Goal: Find contact information: Find contact information

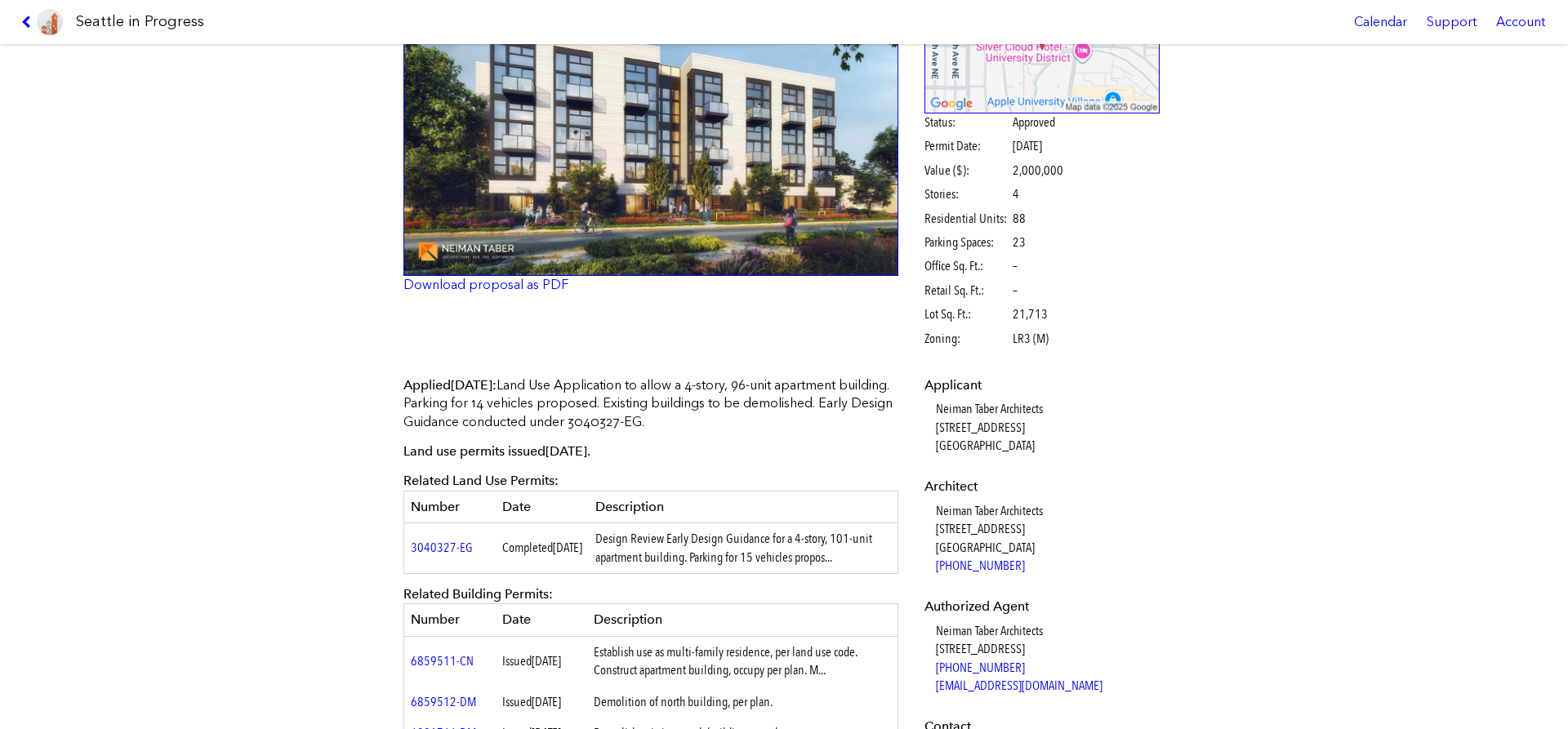
scroll to position [279, 0]
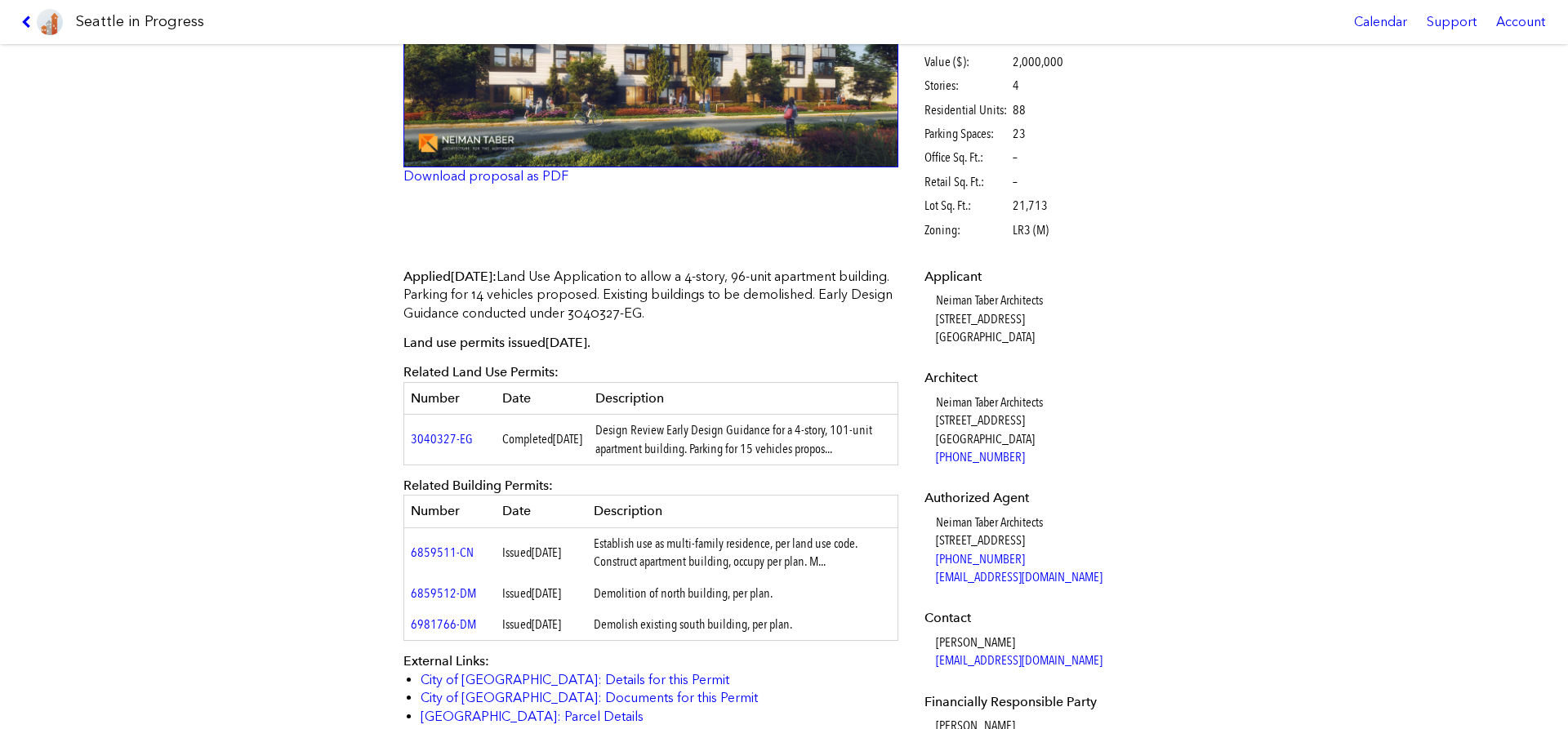
drag, startPoint x: 604, startPoint y: 603, endPoint x: 784, endPoint y: 592, distance: 180.3
click at [784, 592] on td "Demolition of north building, per plan." at bounding box center [742, 593] width 311 height 31
click at [784, 594] on td "Demolition of north building, per plan." at bounding box center [742, 593] width 311 height 31
drag, startPoint x: 780, startPoint y: 600, endPoint x: 576, endPoint y: 593, distance: 204.1
click at [576, 593] on tr "6859512-DM Issued [DATE] Demolition of north building, per plan." at bounding box center [651, 593] width 494 height 31
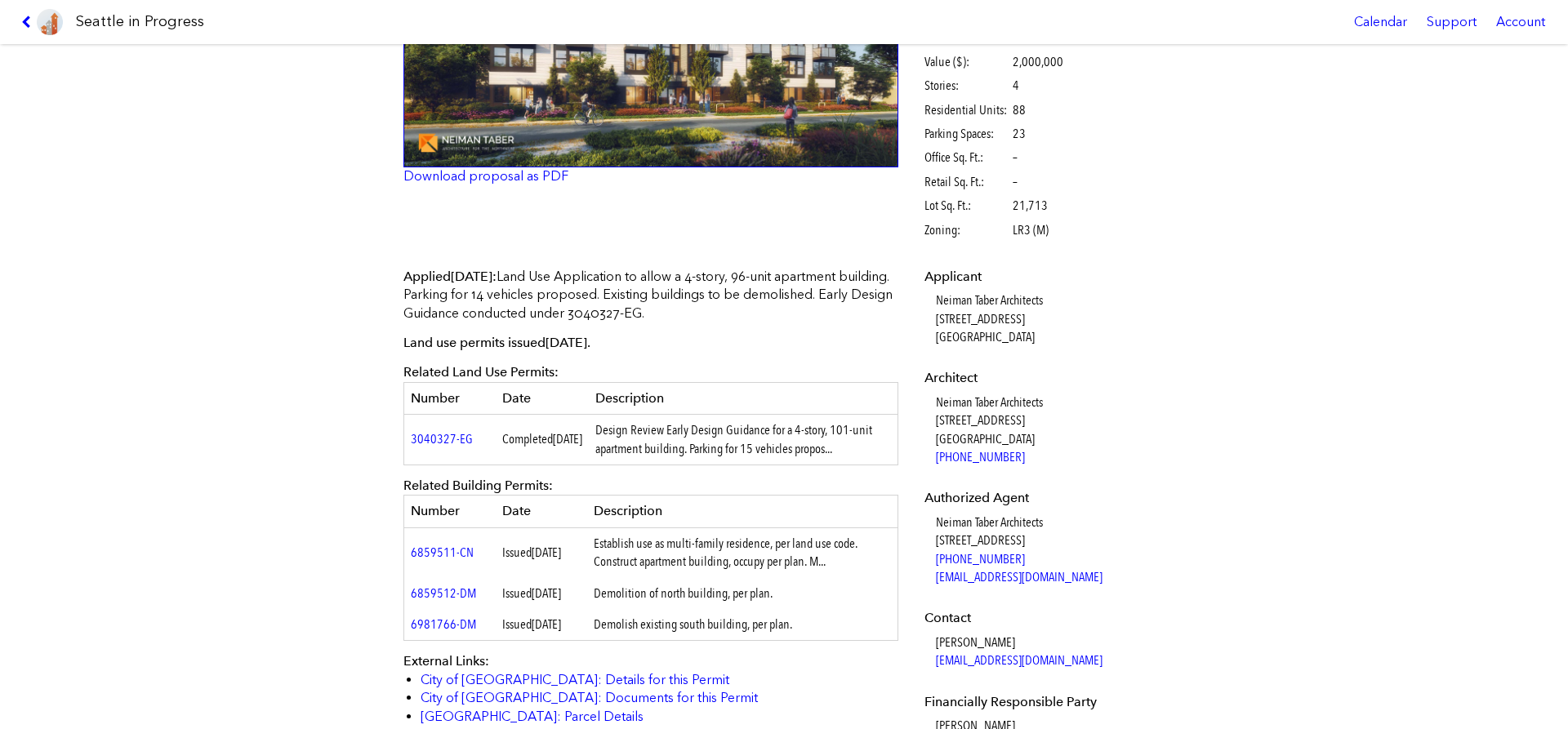
click at [620, 594] on td "Demolition of north building, per plan." at bounding box center [742, 593] width 311 height 31
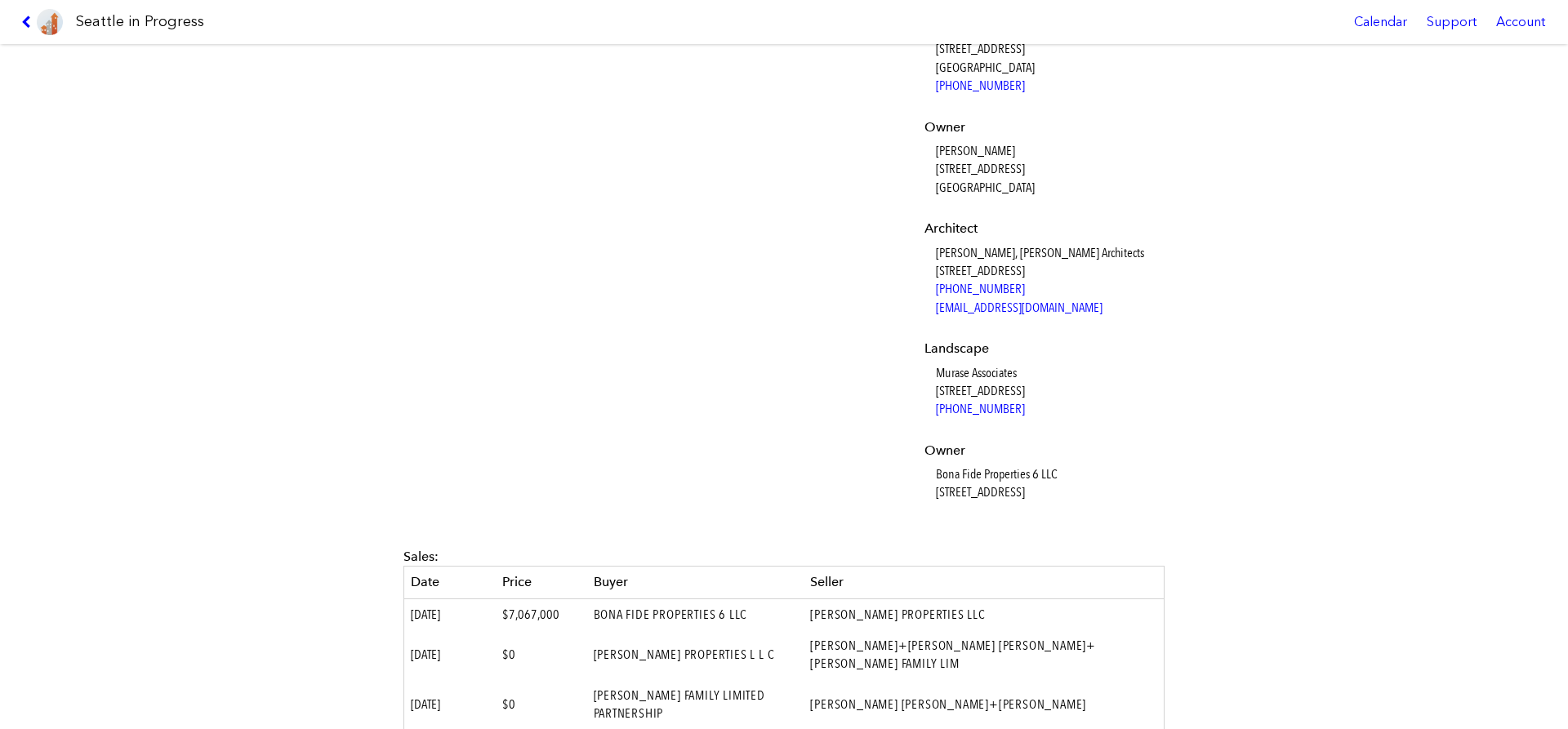
scroll to position [1210, 0]
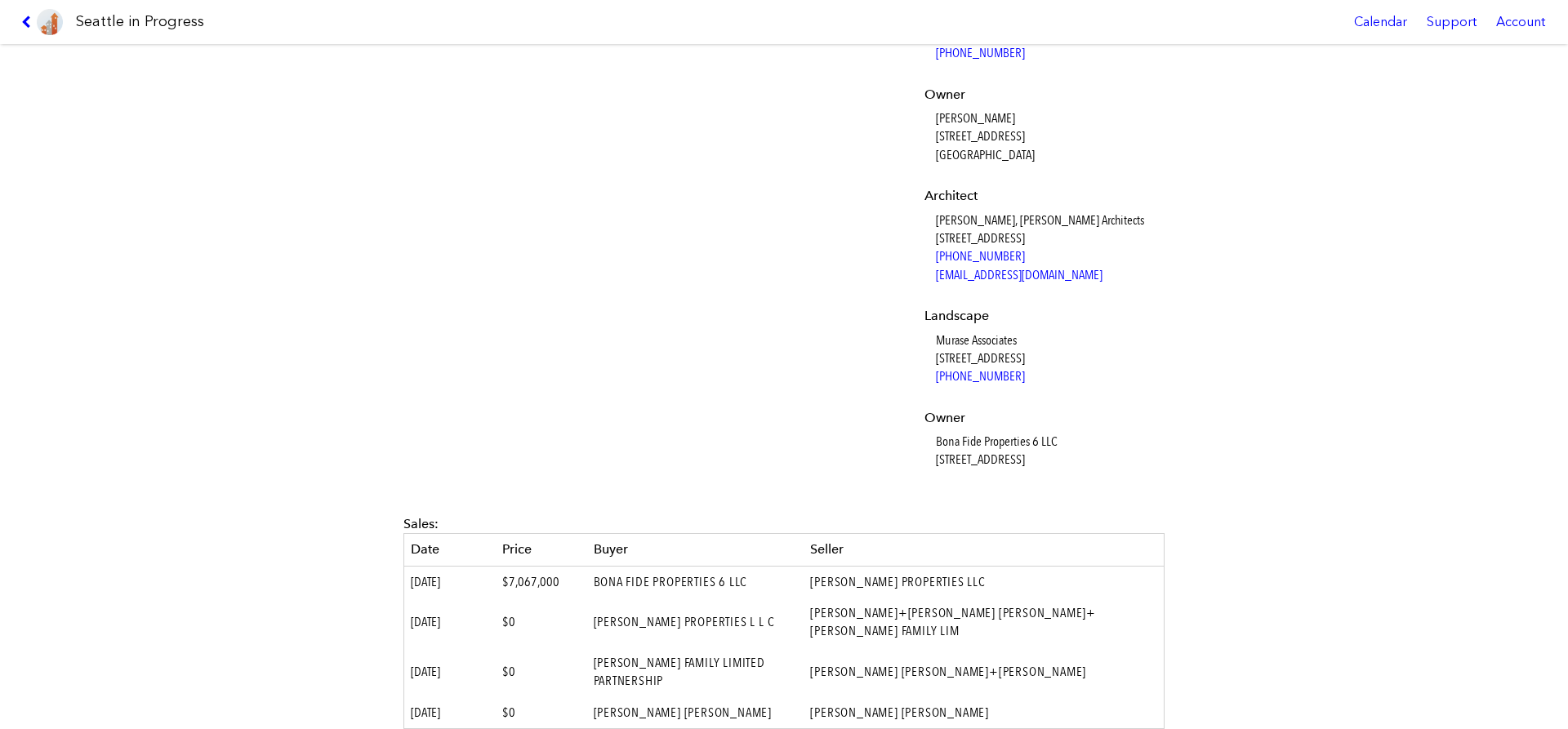
drag, startPoint x: 935, startPoint y: 446, endPoint x: 1091, endPoint y: 434, distance: 156.5
click at [1091, 434] on dd "Bona Fide Properties 6 LLC [STREET_ADDRESS]" at bounding box center [1048, 451] width 225 height 37
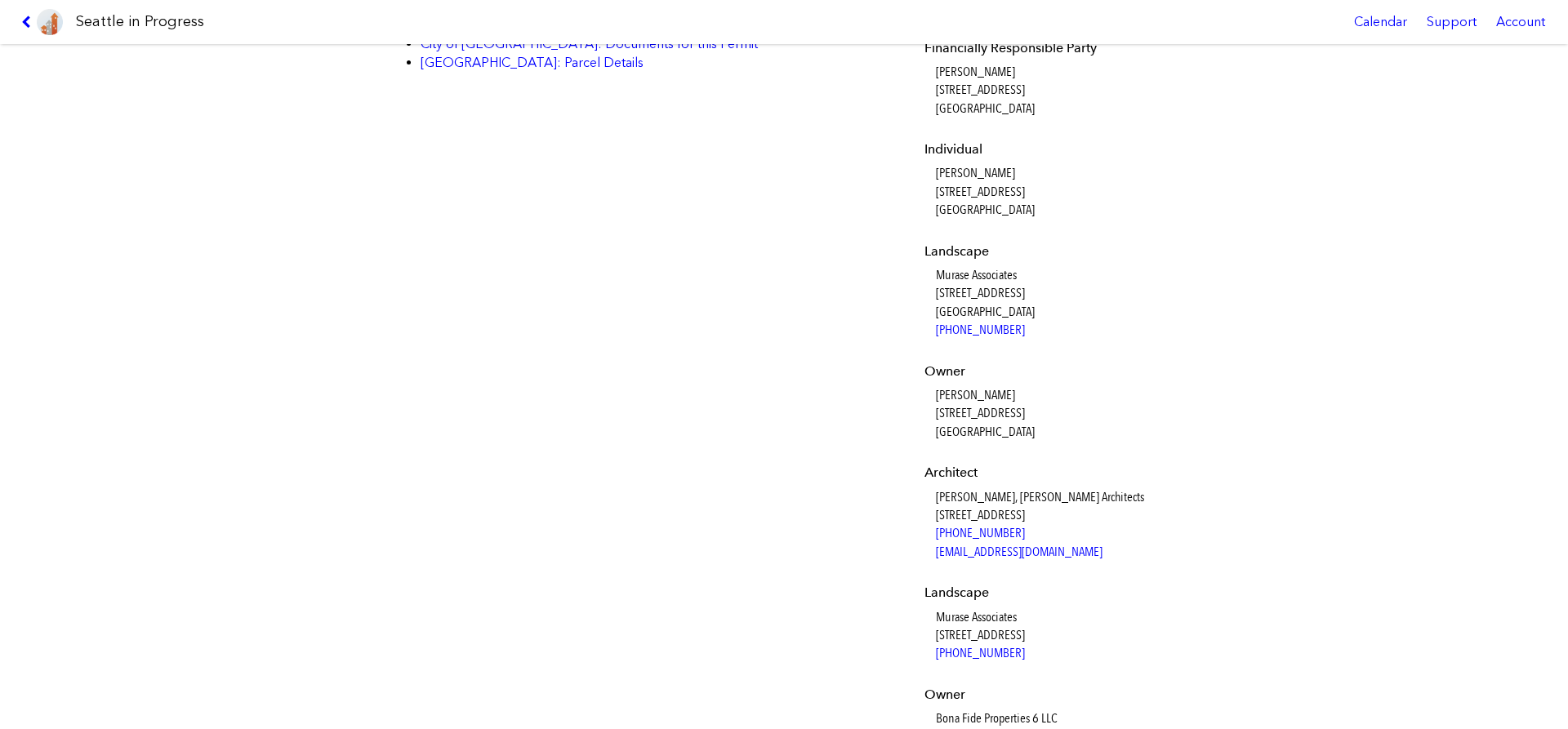
scroll to position [916, 0]
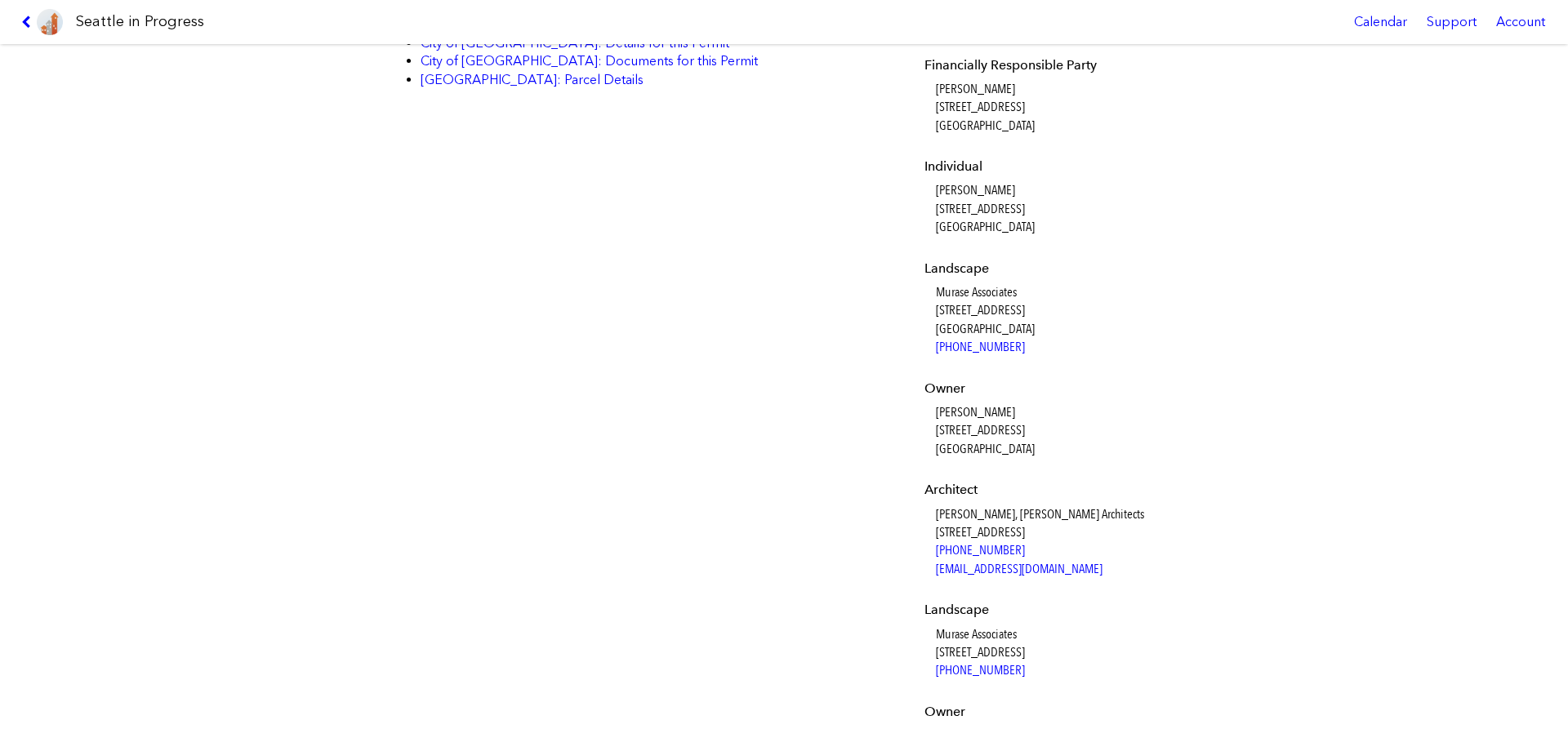
drag, startPoint x: 926, startPoint y: 411, endPoint x: 1049, endPoint y: 409, distance: 123.0
click at [1049, 409] on dl "Applicant Neiman Taber Architects [STREET_ADDRESS] Architect Neiman Taber Archi…" at bounding box center [1042, 197] width 236 height 1132
click at [1049, 409] on dd "[PERSON_NAME] [STREET_ADDRESS]" at bounding box center [1048, 430] width 225 height 55
drag, startPoint x: 1049, startPoint y: 409, endPoint x: 911, endPoint y: 420, distance: 138.4
click at [911, 420] on div "Applied [DATE] : Land Use Application to allow a 4-story, 96-unit apartment bui…" at bounding box center [784, 208] width 784 height 1177
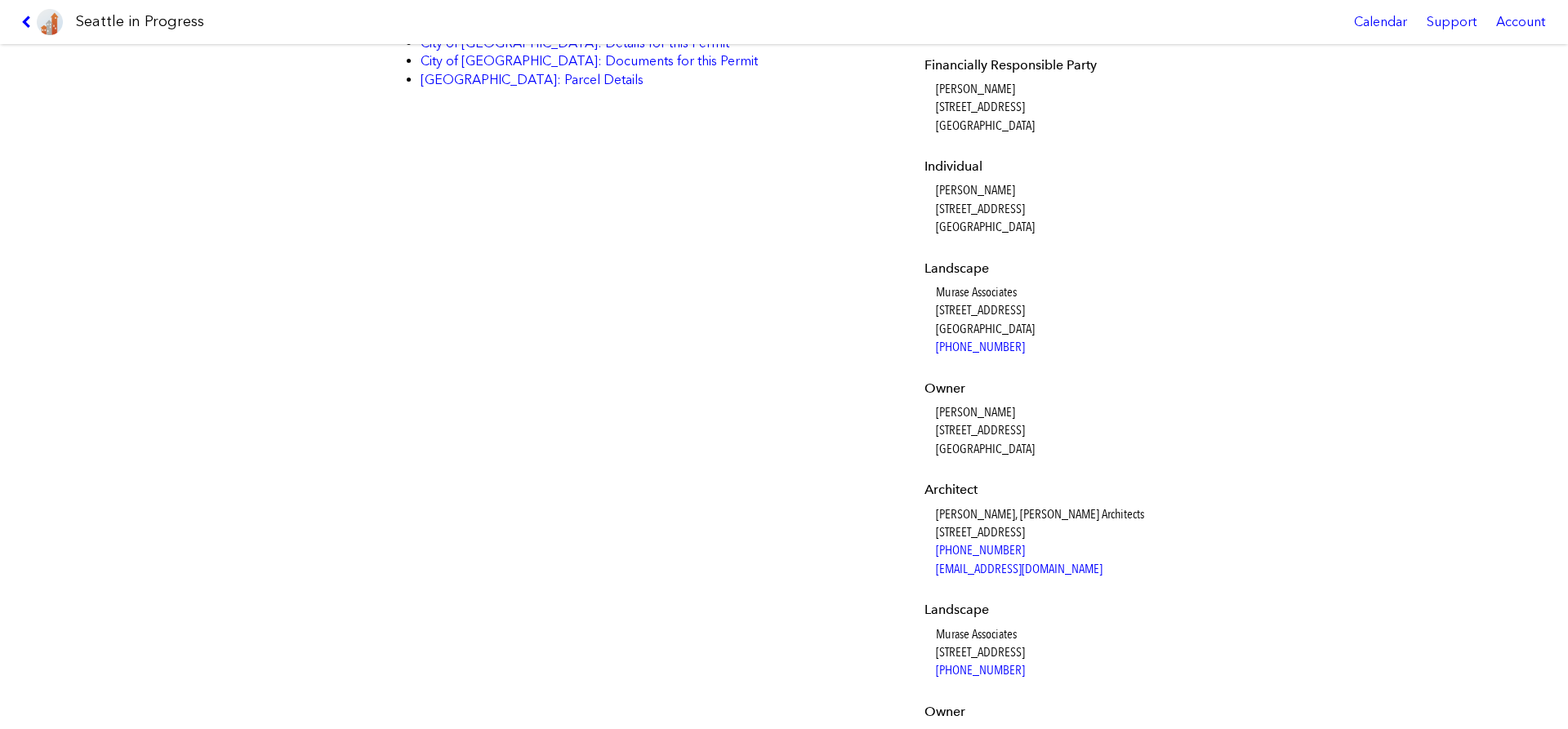
click at [921, 419] on div "Applicant Neiman Taber Architects [STREET_ADDRESS] Architect Neiman Taber Archi…" at bounding box center [1042, 208] width 259 height 1177
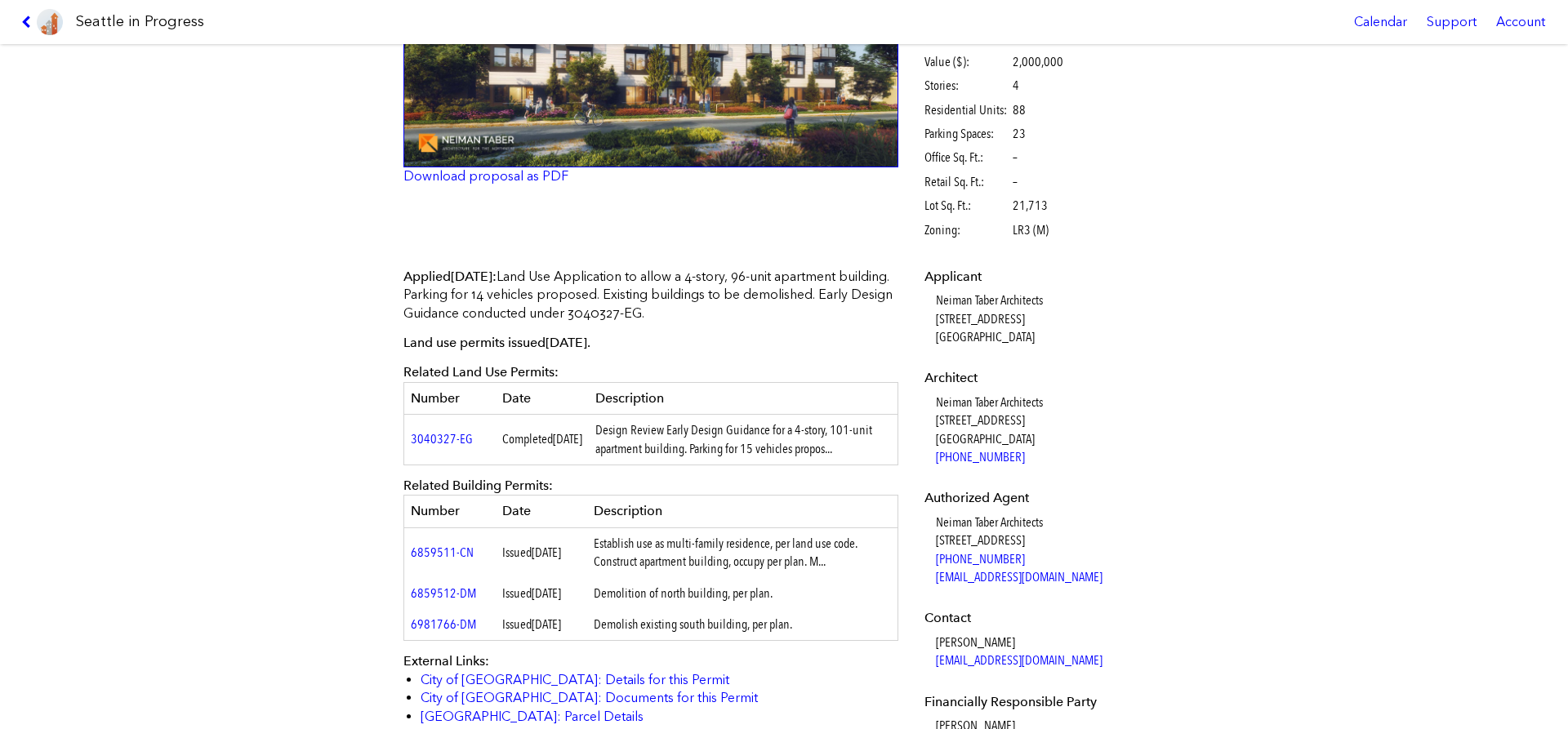
scroll to position [651, 0]
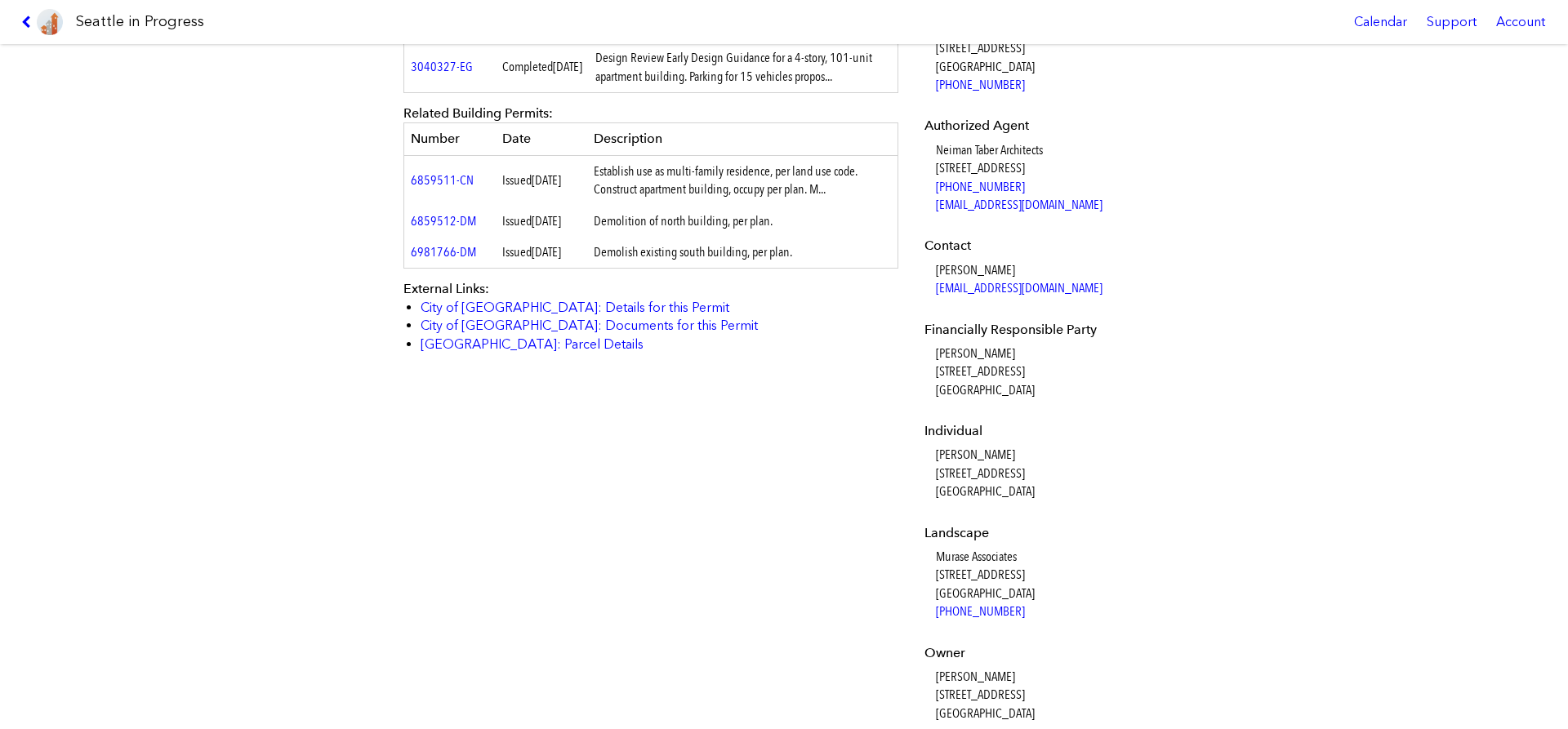
drag, startPoint x: 936, startPoint y: 357, endPoint x: 1029, endPoint y: 356, distance: 93.0
click at [1029, 356] on dd "[PERSON_NAME] [STREET_ADDRESS]" at bounding box center [1048, 371] width 225 height 55
copy dd "[PERSON_NAME]"
